Goal: Navigation & Orientation: Find specific page/section

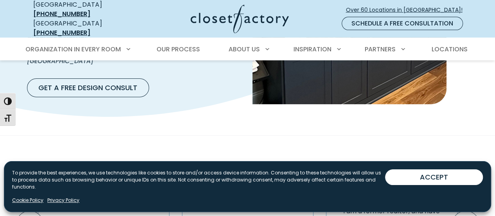
scroll to position [1262, 0]
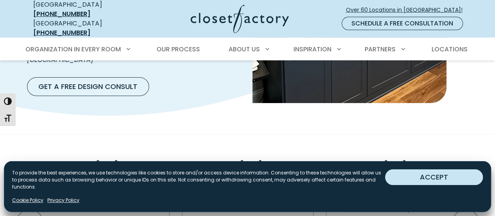
click at [432, 182] on button "ACCEPT" at bounding box center [434, 177] width 98 height 16
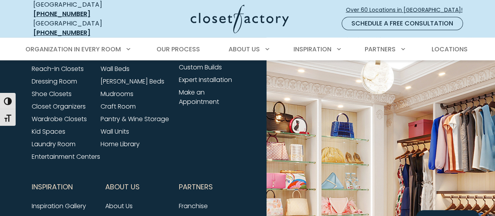
scroll to position [2805, 0]
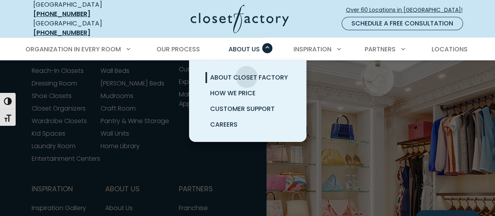
click at [247, 73] on span "About Closet Factory" at bounding box center [249, 77] width 78 height 9
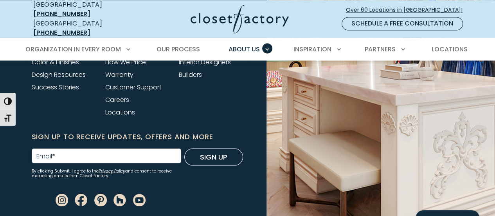
scroll to position [2203, 0]
